Goal: Information Seeking & Learning: Learn about a topic

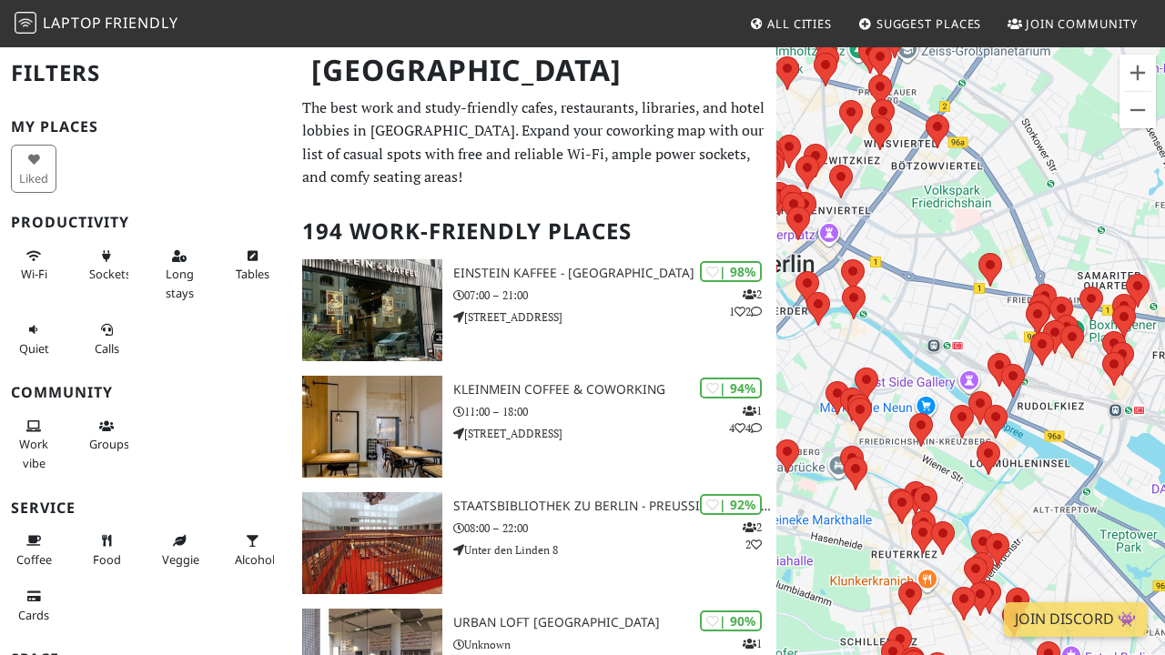
drag, startPoint x: 1069, startPoint y: 381, endPoint x: 888, endPoint y: 290, distance: 202.7
click at [888, 290] on div at bounding box center [970, 373] width 389 height 655
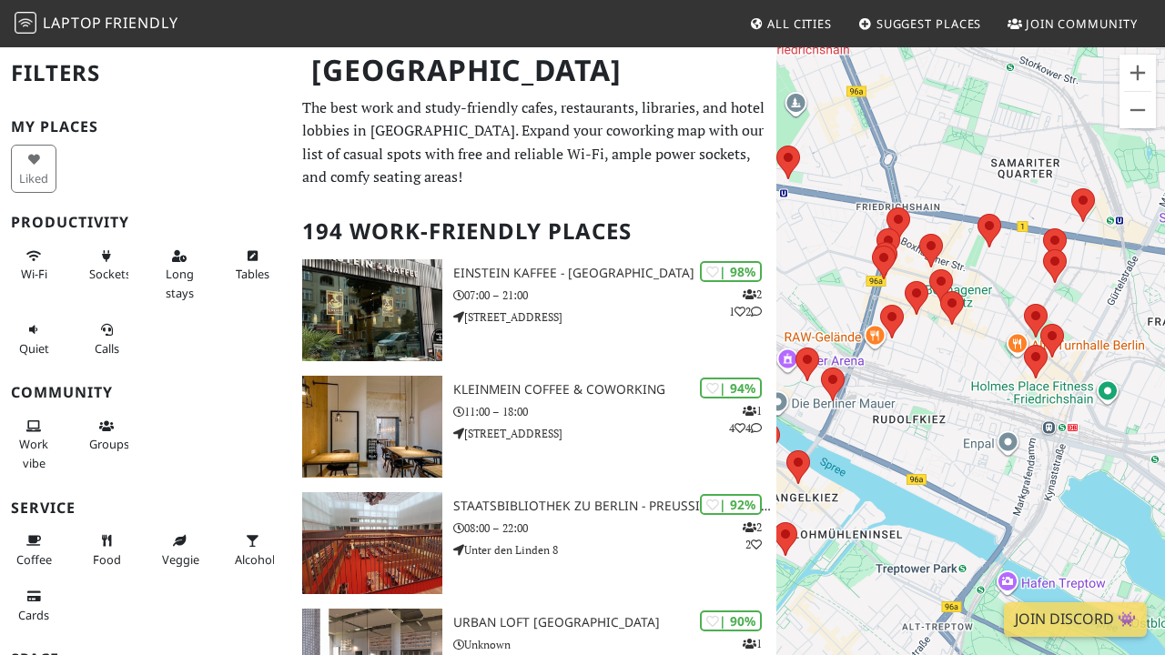
drag, startPoint x: 1120, startPoint y: 298, endPoint x: 1002, endPoint y: 279, distance: 119.9
click at [1002, 279] on div at bounding box center [970, 373] width 389 height 655
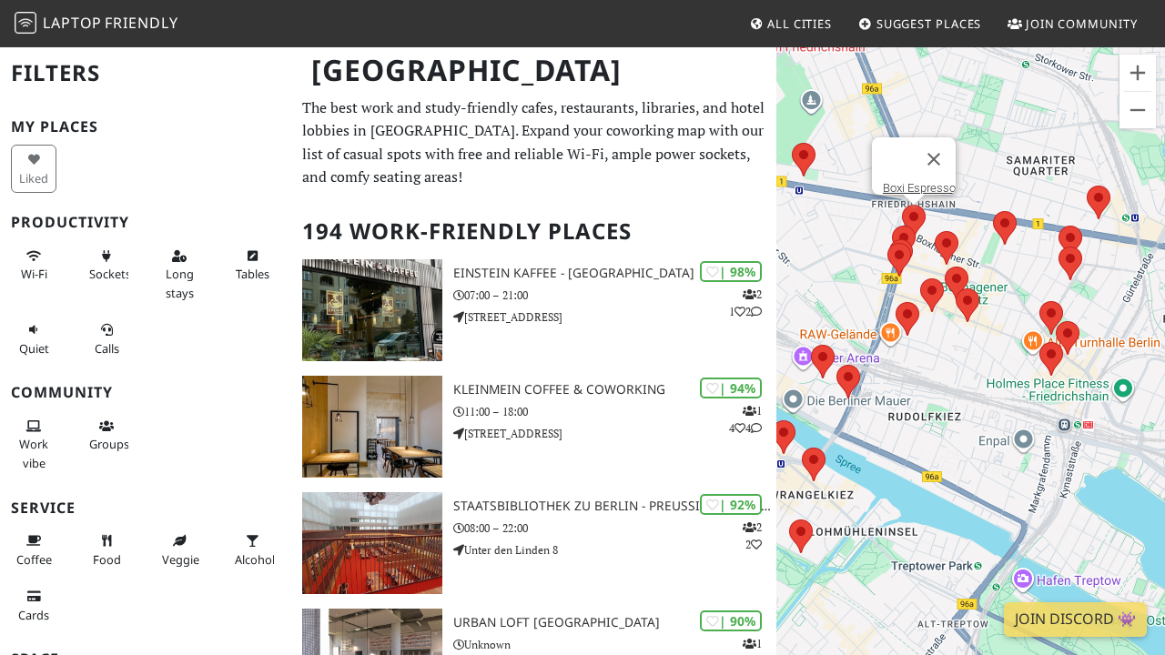
click at [902, 205] on area at bounding box center [902, 205] width 0 height 0
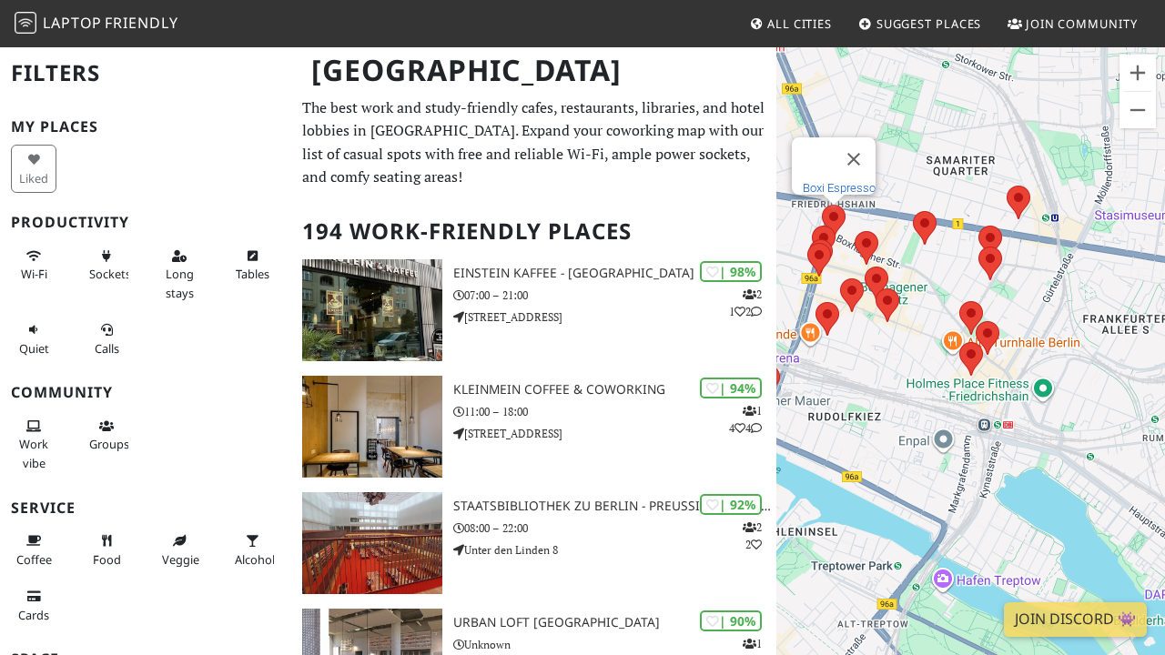
click at [850, 181] on link "Boxi Espresso" at bounding box center [839, 188] width 73 height 14
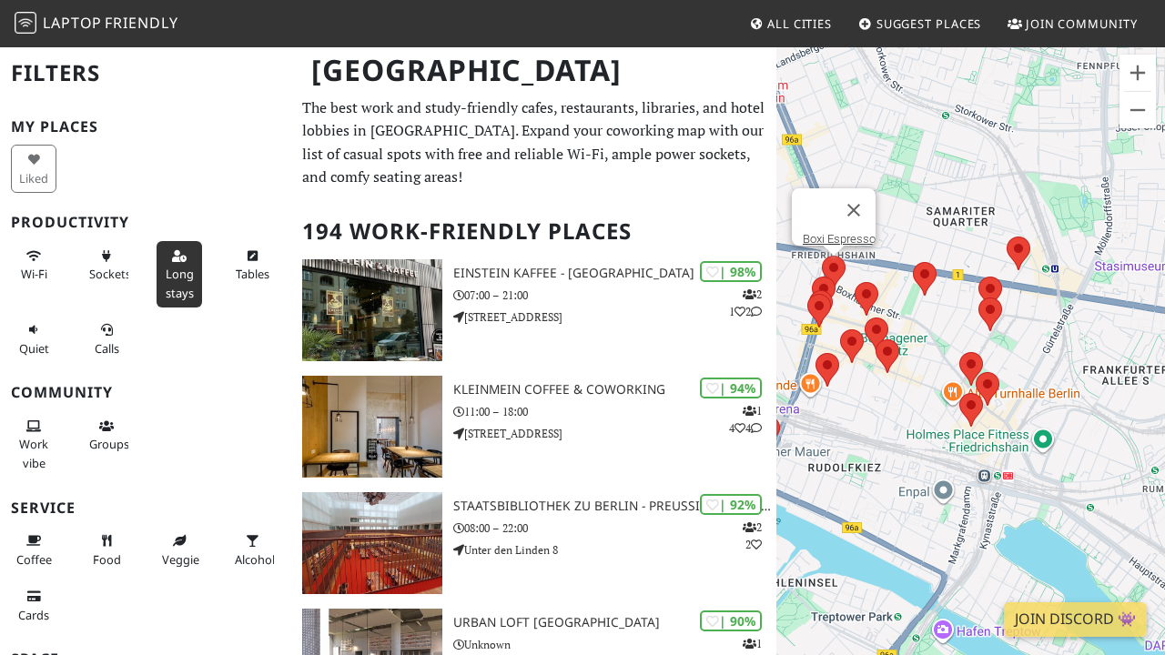
click at [172, 267] on span "Long stays" at bounding box center [180, 283] width 28 height 35
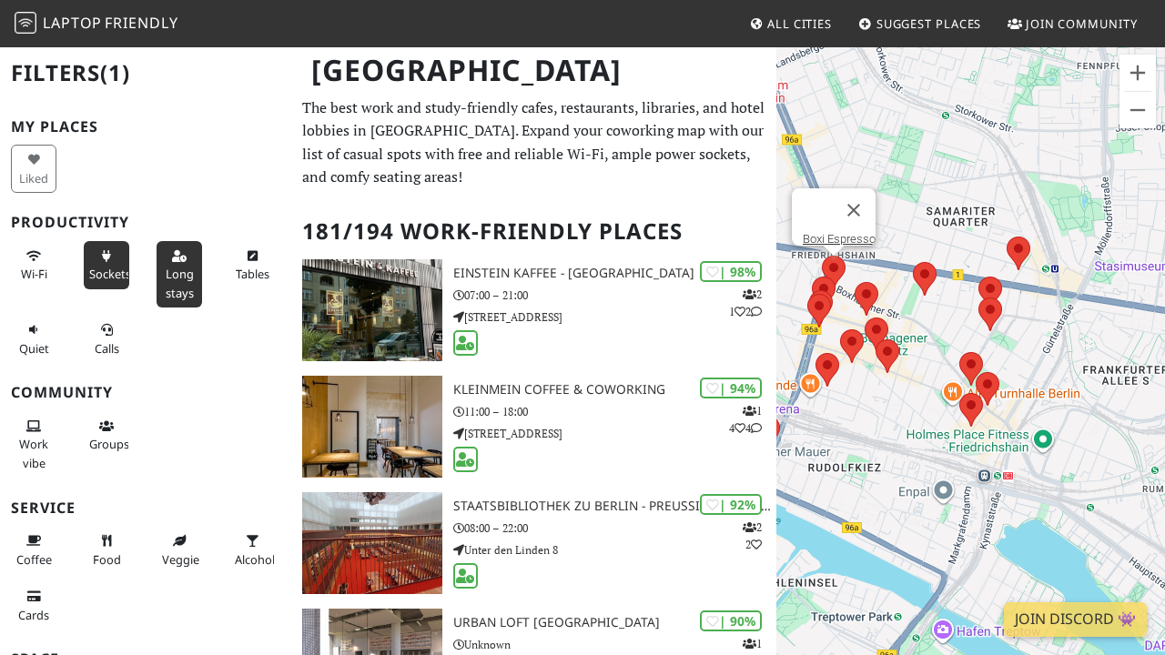
click at [120, 268] on span "Sockets" at bounding box center [110, 274] width 42 height 16
click at [25, 261] on button "Wi-Fi" at bounding box center [34, 265] width 46 height 48
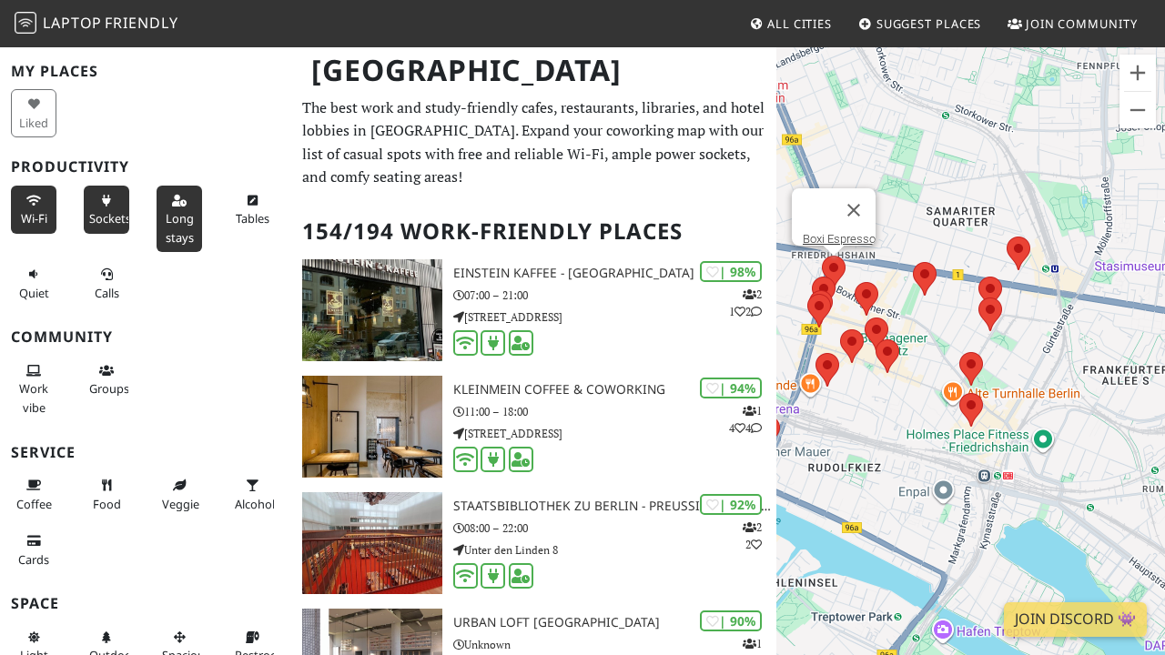
scroll to position [58, 0]
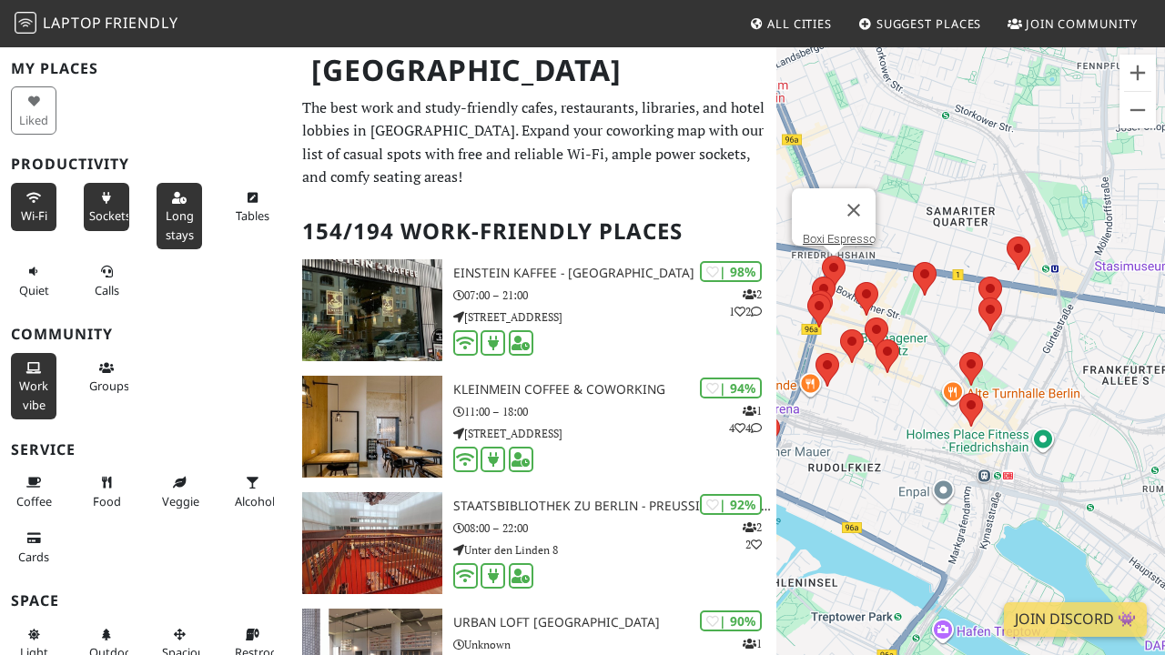
click at [23, 394] on span "Work vibe" at bounding box center [33, 395] width 29 height 35
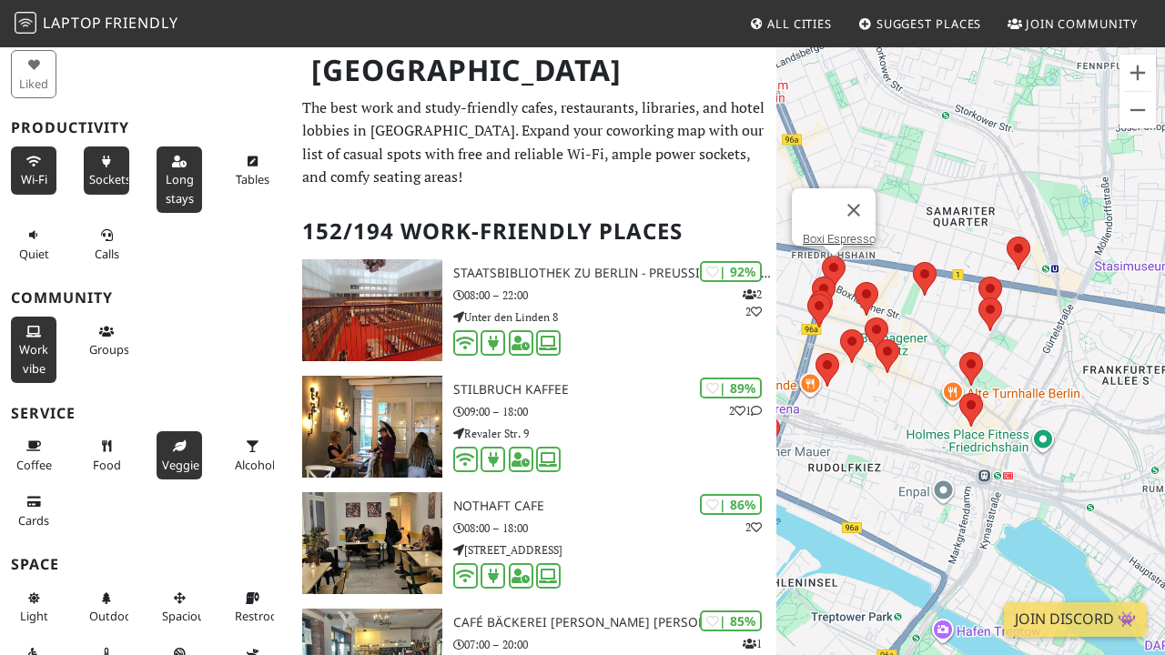
scroll to position [109, 0]
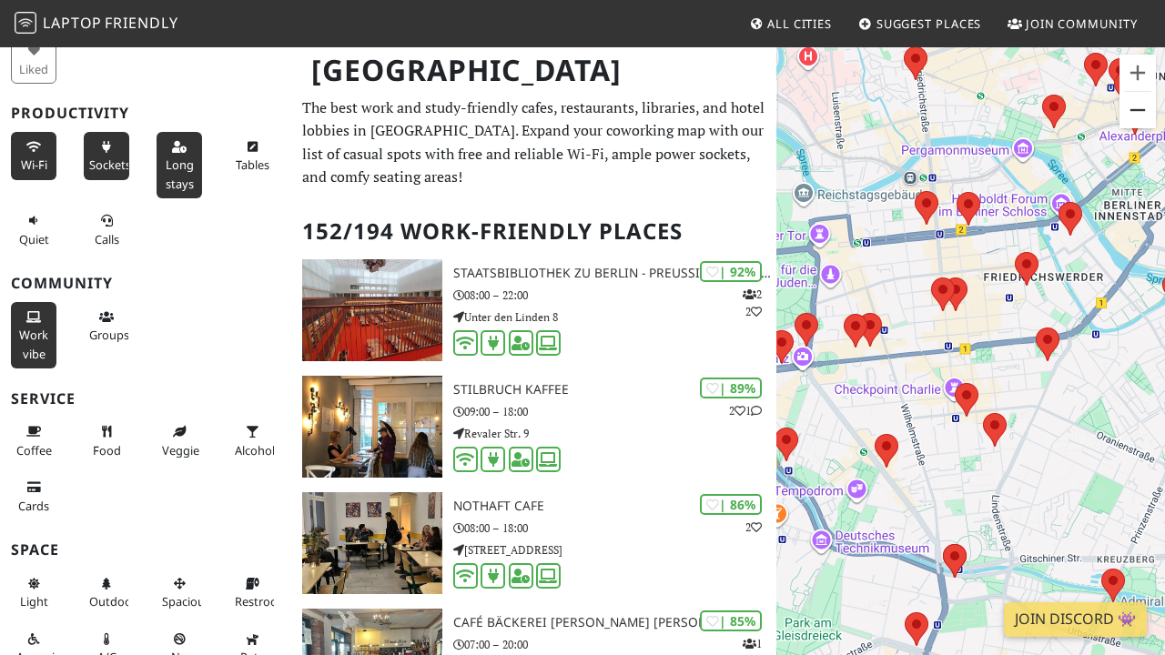
click at [1137, 116] on button "Zoom out" at bounding box center [1138, 110] width 36 height 36
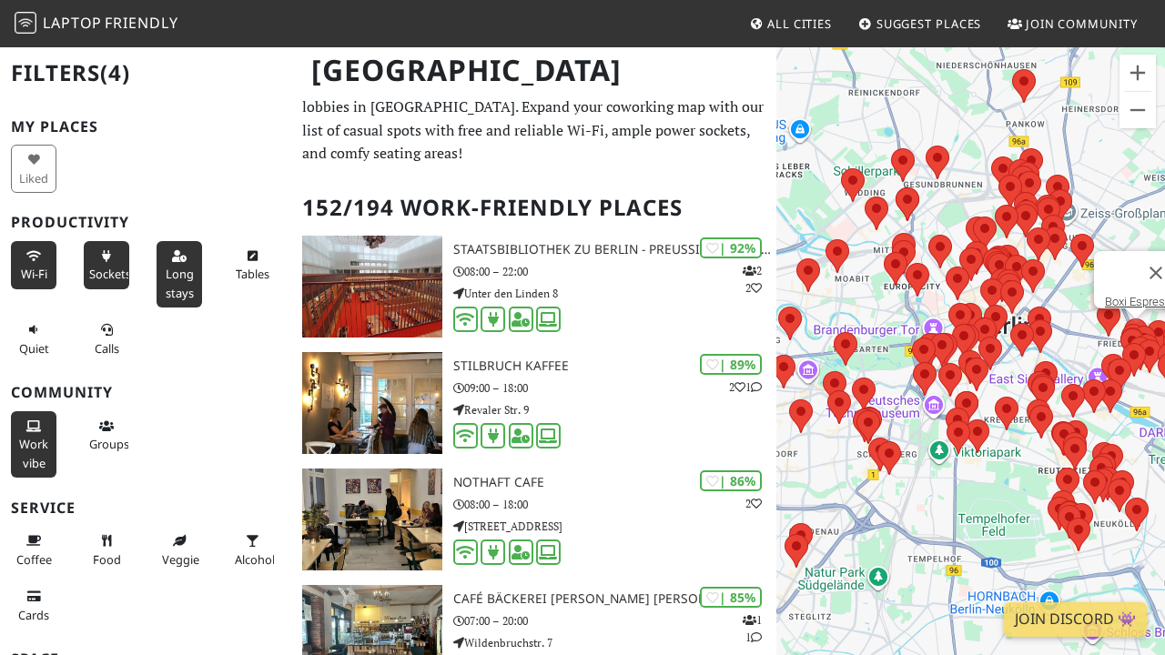
scroll to position [0, 0]
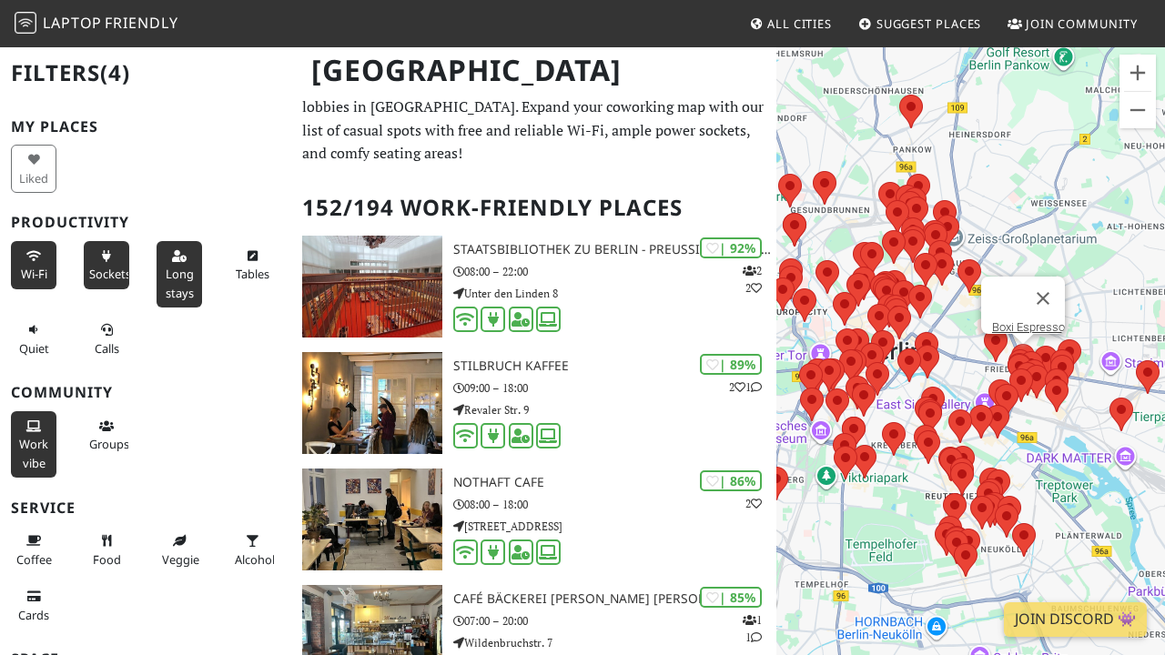
drag, startPoint x: 978, startPoint y: 471, endPoint x: 857, endPoint y: 492, distance: 122.1
click at [857, 492] on div "Boxi Espresso" at bounding box center [970, 373] width 389 height 655
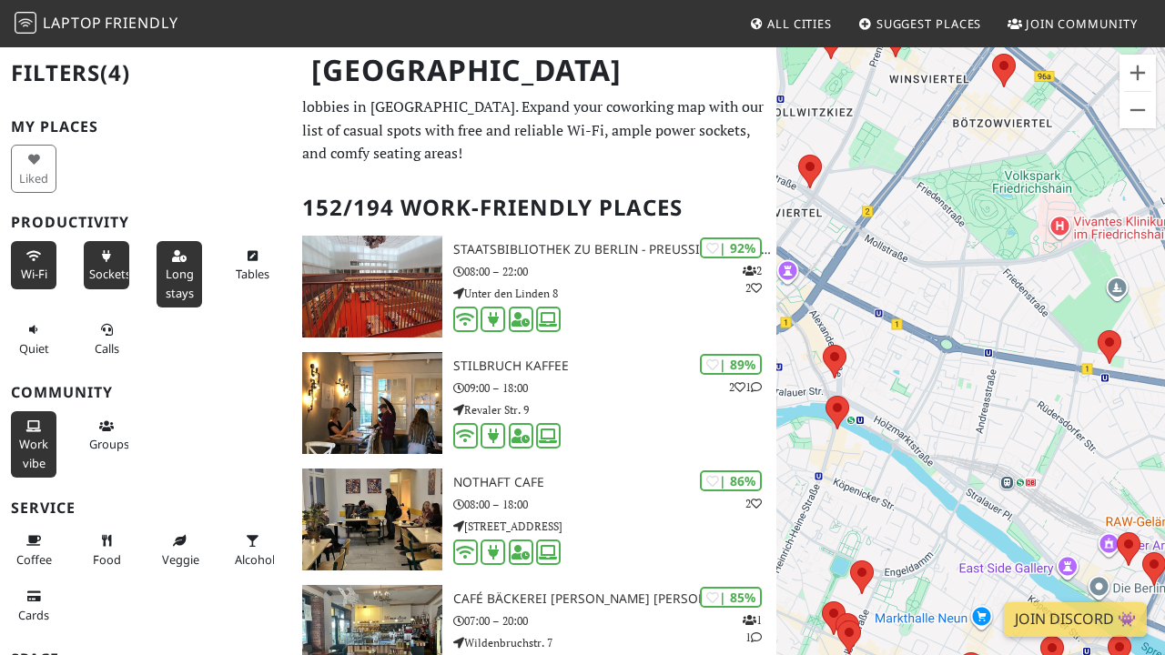
drag, startPoint x: 1003, startPoint y: 407, endPoint x: 807, endPoint y: 201, distance: 283.9
click at [807, 201] on div "Boxi Espresso" at bounding box center [970, 373] width 389 height 655
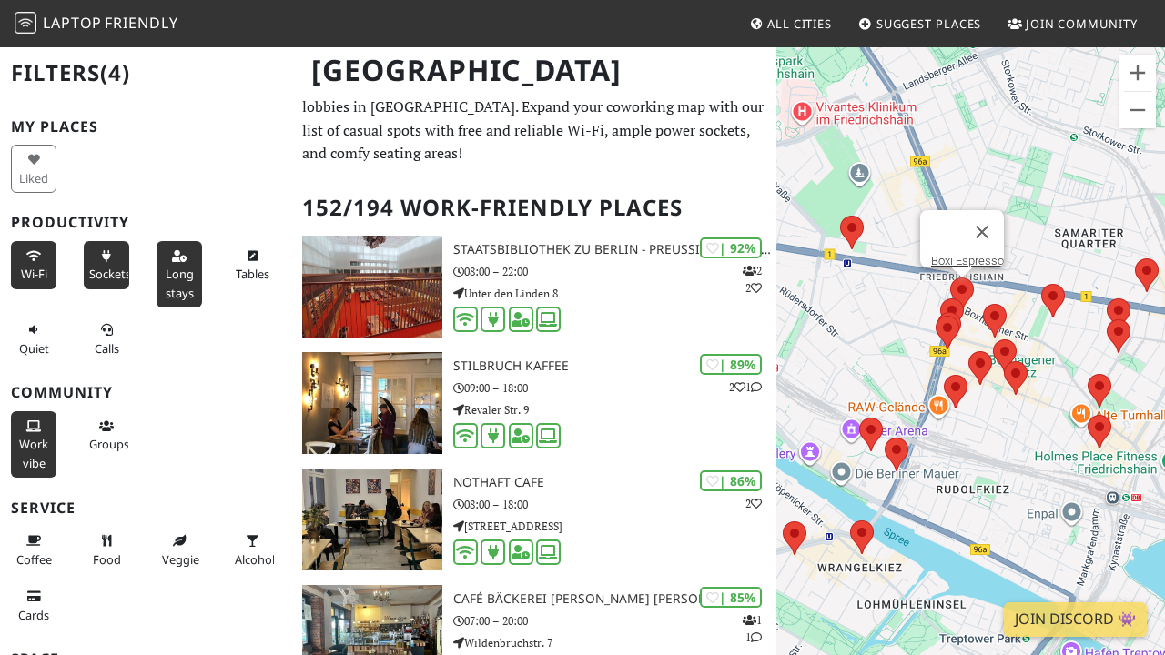
drag, startPoint x: 1022, startPoint y: 309, endPoint x: 986, endPoint y: 448, distance: 143.9
click at [986, 448] on div "Boxi Espresso" at bounding box center [970, 373] width 389 height 655
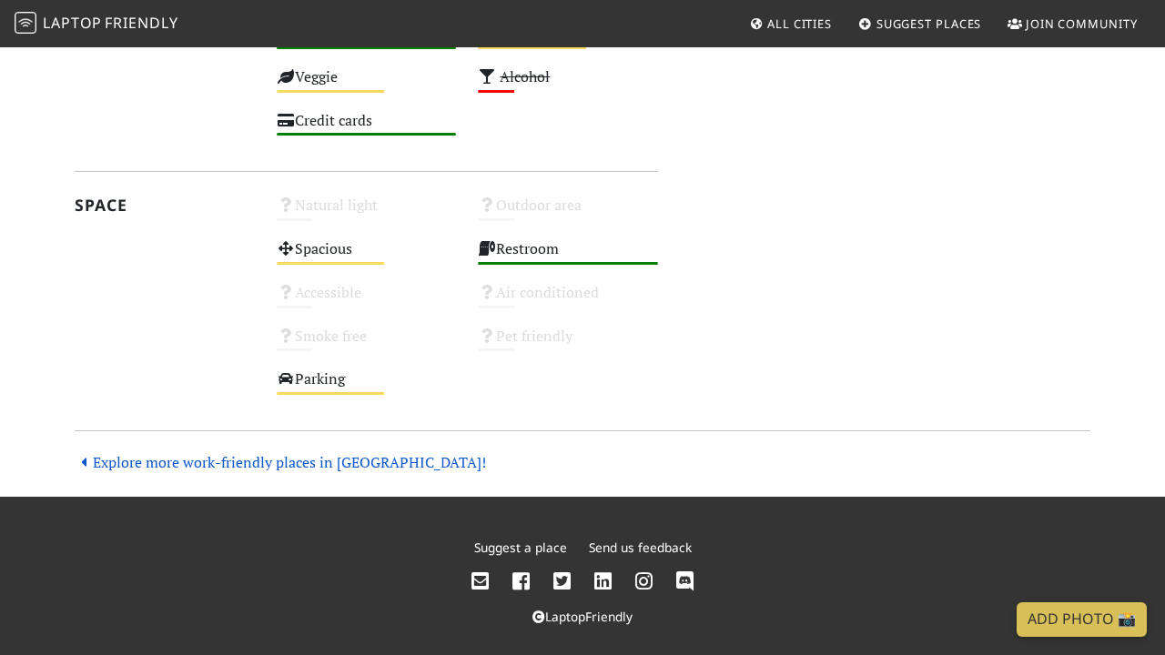
scroll to position [562, 0]
